Goal: Navigation & Orientation: Find specific page/section

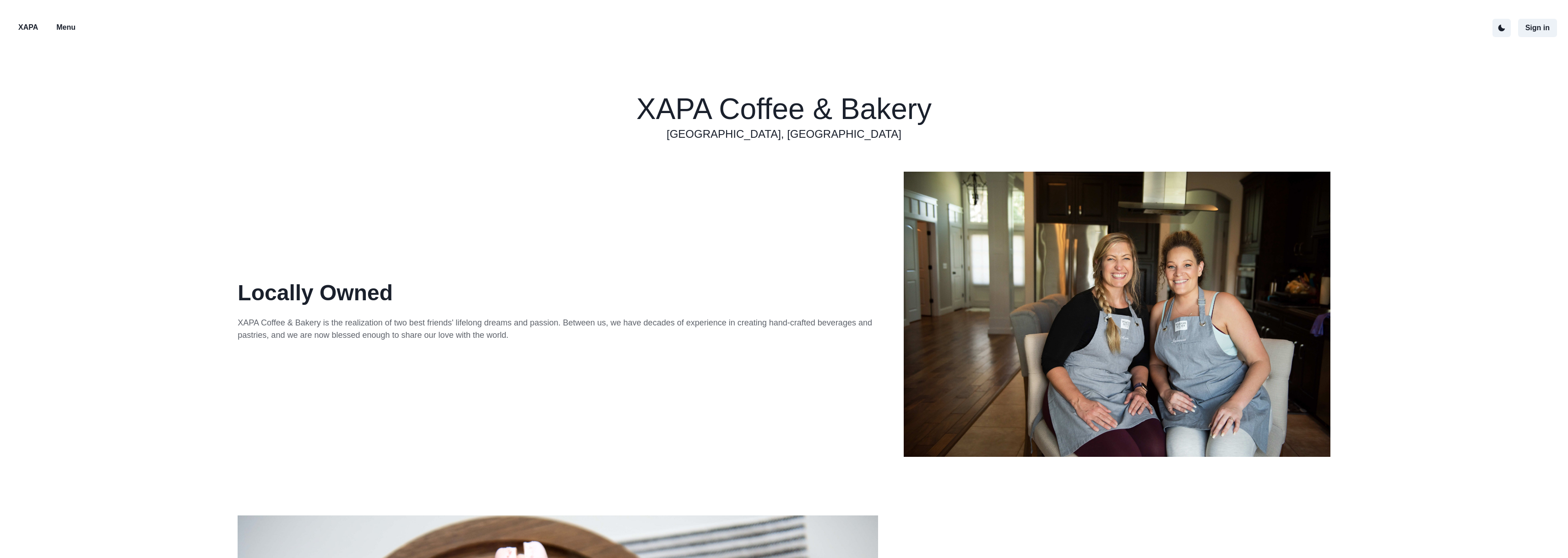
click at [68, 23] on p "Menu" at bounding box center [66, 27] width 19 height 11
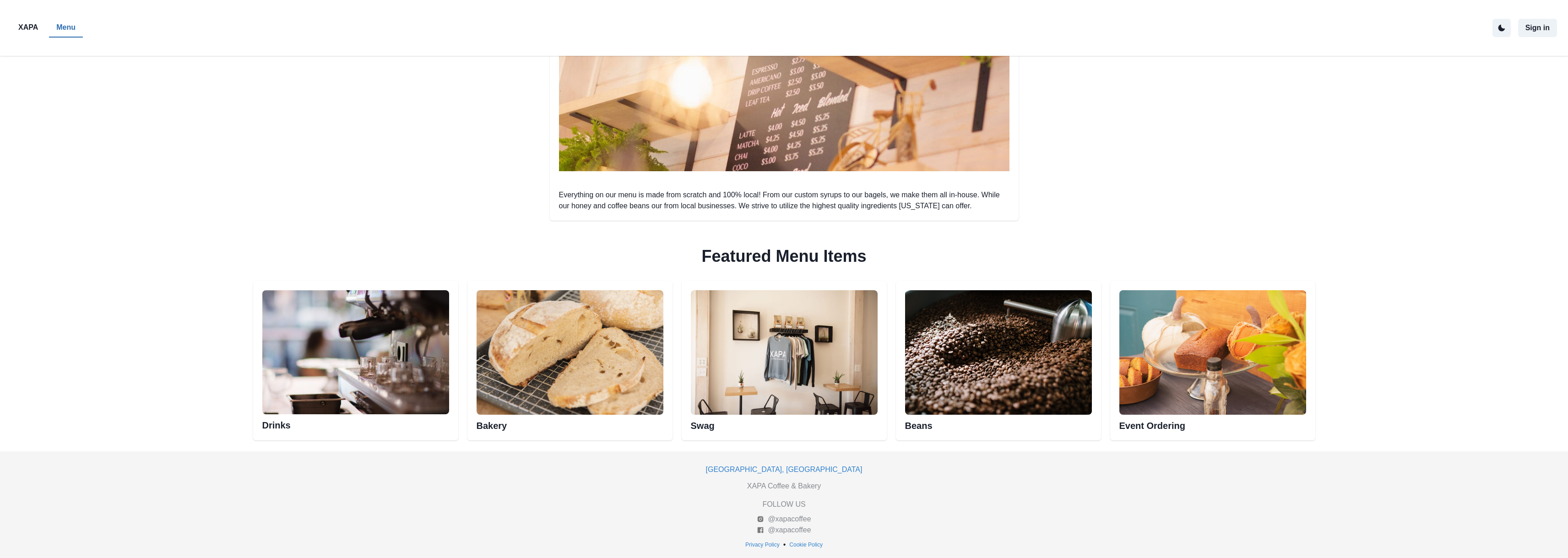
scroll to position [259, 0]
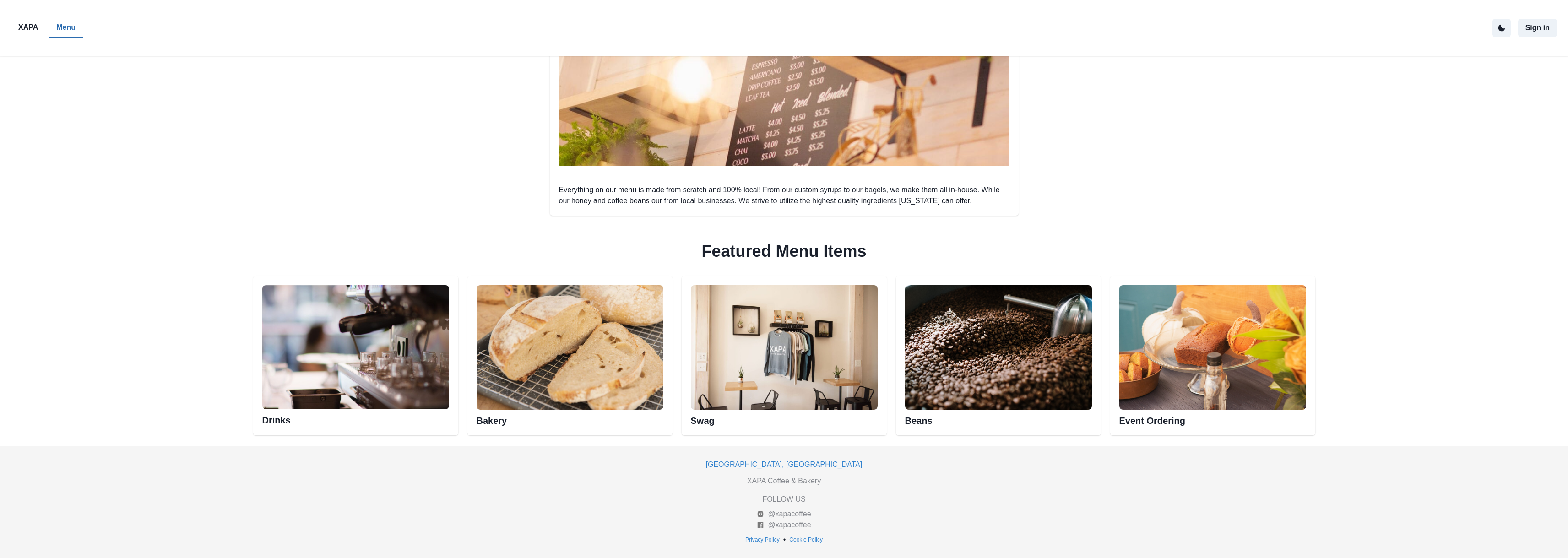
click at [398, 362] on img at bounding box center [355, 347] width 187 height 125
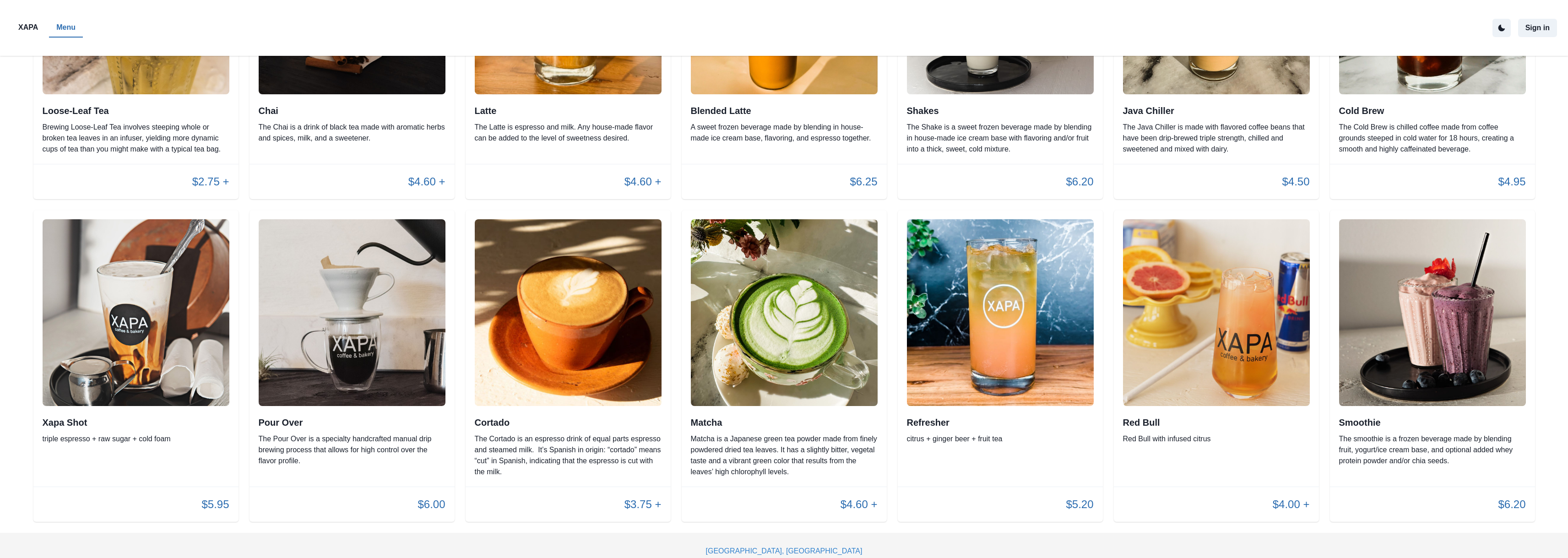
scroll to position [530, 0]
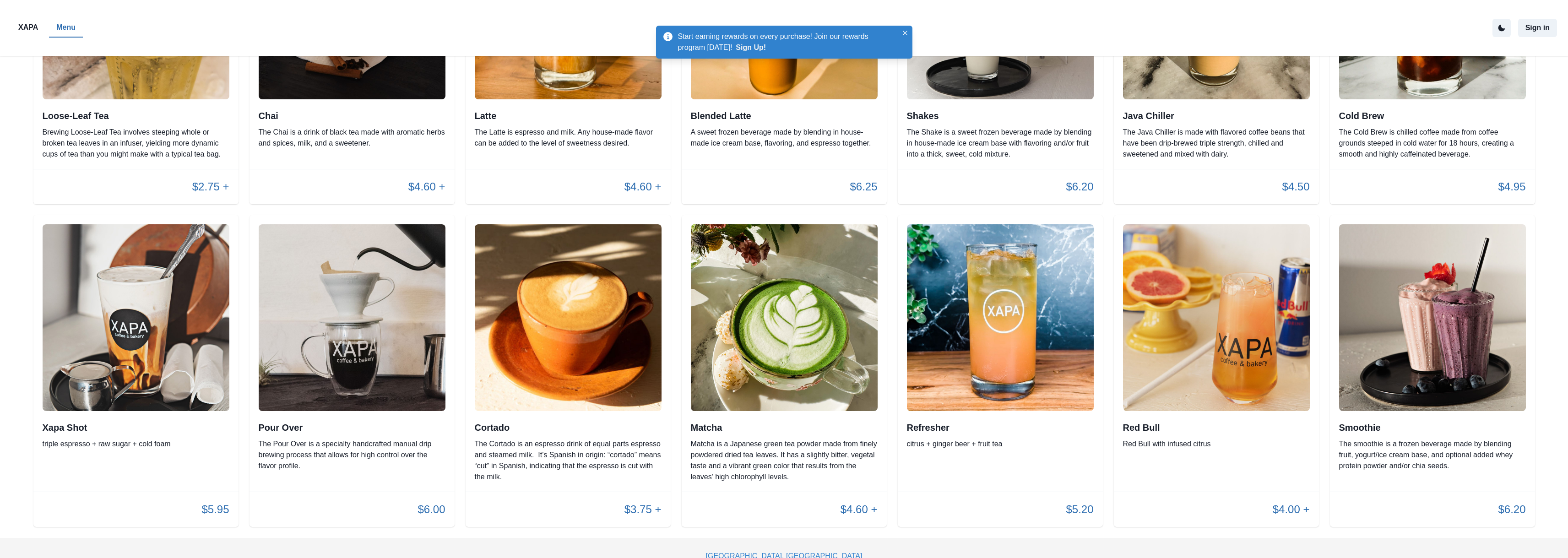
scroll to position [259, 0]
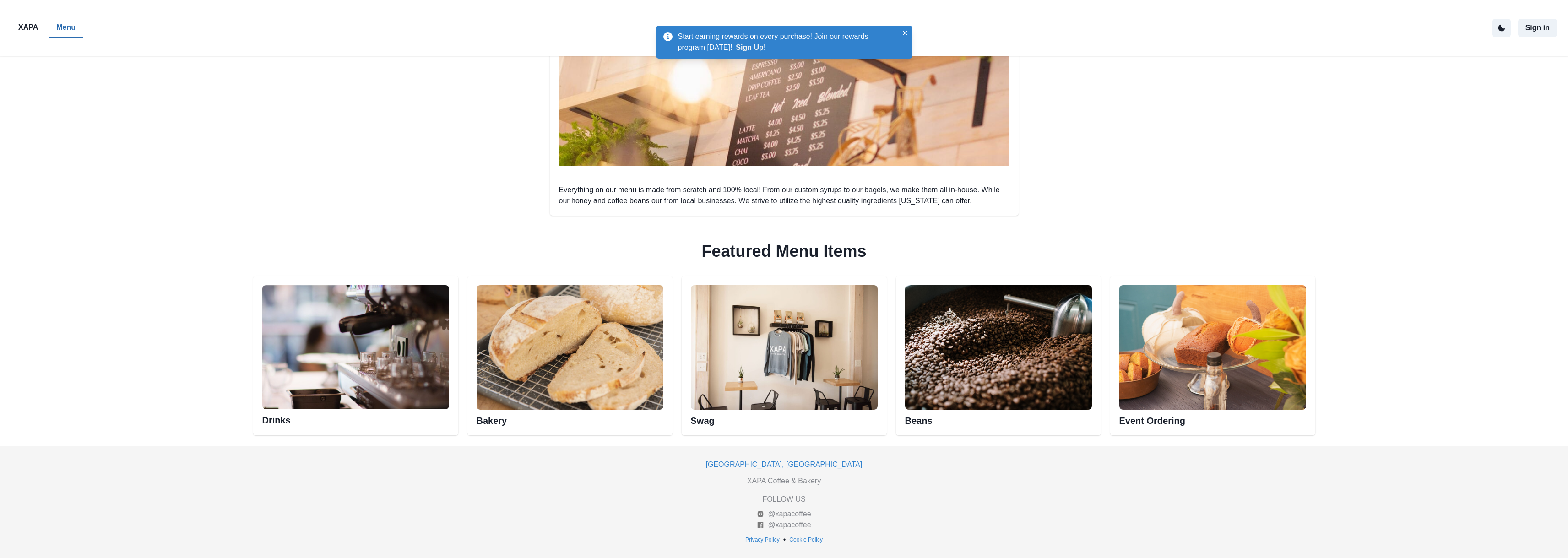
click at [638, 351] on img at bounding box center [570, 347] width 187 height 125
